Goal: Task Accomplishment & Management: Complete application form

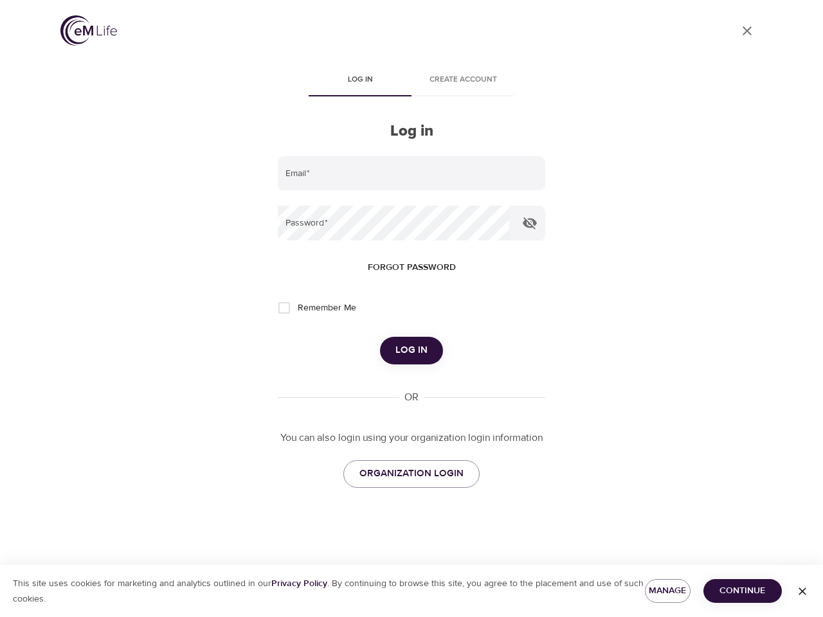
click at [360, 81] on span "Log in" at bounding box center [359, 80] width 87 height 14
click at [463, 81] on span "Create account" at bounding box center [462, 80] width 87 height 14
click at [412, 174] on input "email" at bounding box center [412, 173] width 268 height 35
click at [530, 223] on icon "button" at bounding box center [530, 223] width 14 height 12
click at [412, 268] on span "Forgot password" at bounding box center [412, 268] width 88 height 16
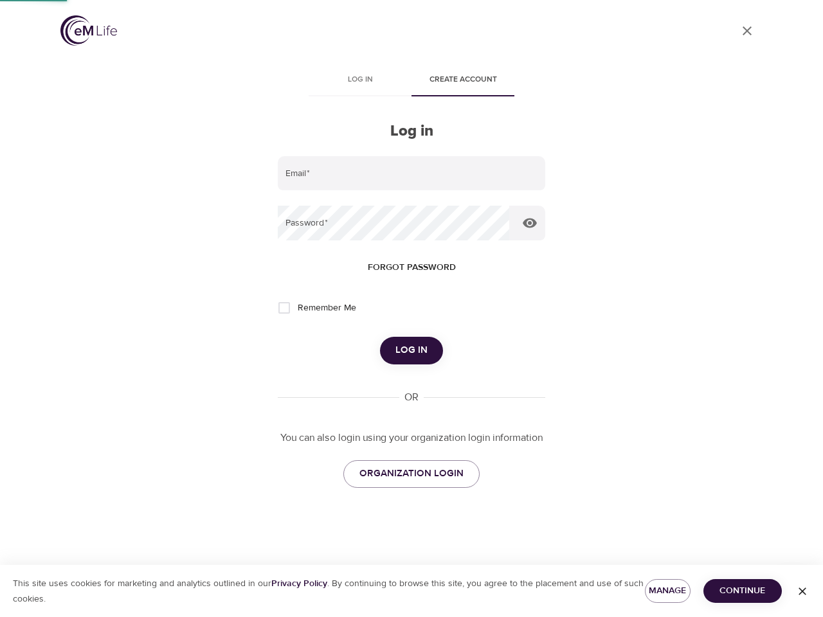
click at [412, 350] on span "Log in" at bounding box center [412, 350] width 32 height 17
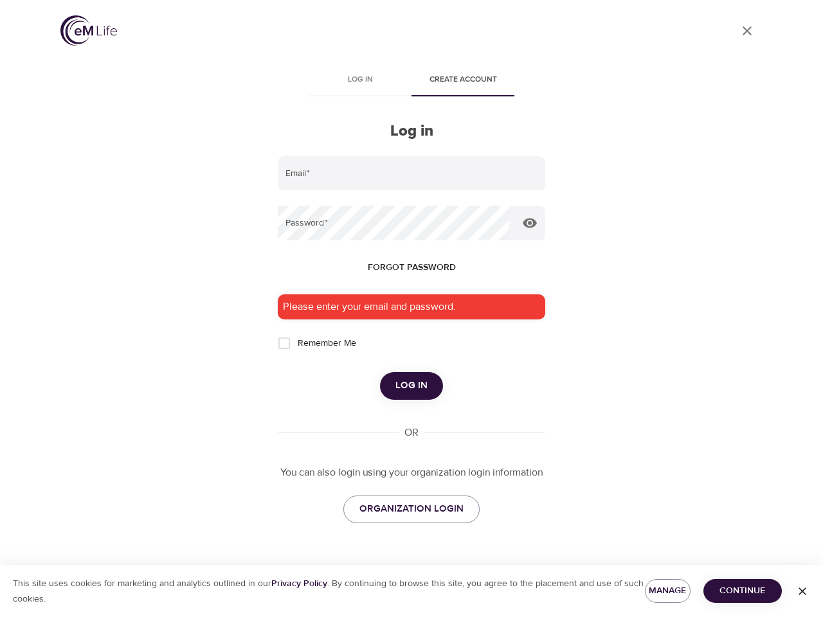
click at [668, 591] on span "Manage" at bounding box center [667, 591] width 25 height 16
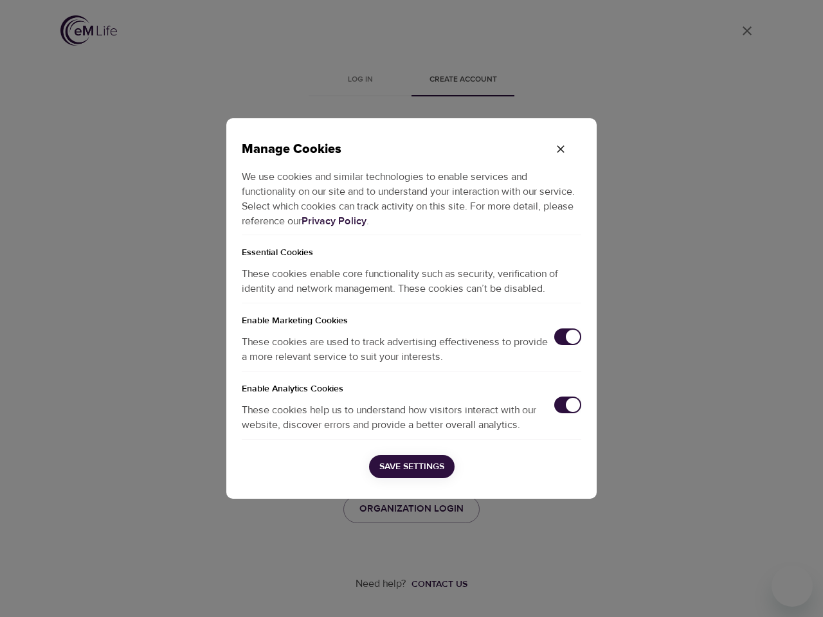
click at [743, 591] on div "Manage Cookies We use cookies and similar technologies to enable services and f…" at bounding box center [411, 308] width 823 height 617
click at [803, 592] on div "Manage Cookies We use cookies and similar technologies to enable services and f…" at bounding box center [411, 308] width 823 height 617
